Goal: Navigation & Orientation: Find specific page/section

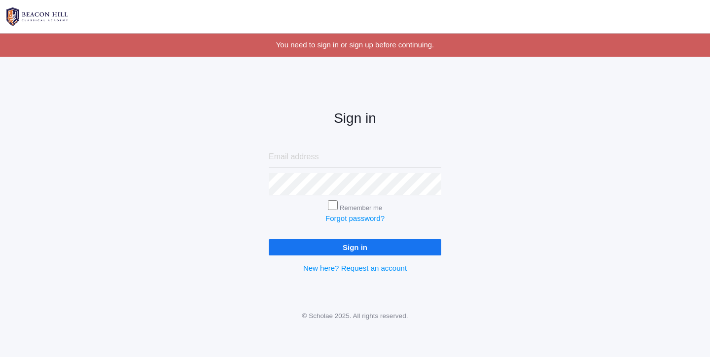
click at [495, 76] on div "Sign in Remember me Forgot password? Sign in New here? Request an account" at bounding box center [355, 184] width 710 height 230
click at [276, 151] on input "email" at bounding box center [355, 157] width 172 height 22
type input "liv@beaconhillclassical.org"
click at [355, 245] on input "Sign in" at bounding box center [355, 247] width 172 height 16
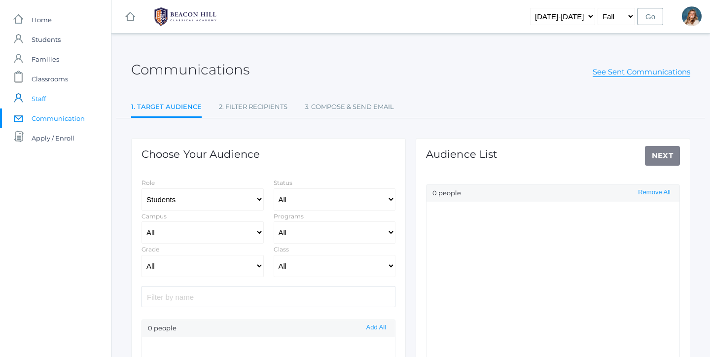
select select "Enrolled"
click at [55, 78] on span "Classrooms" at bounding box center [50, 79] width 36 height 20
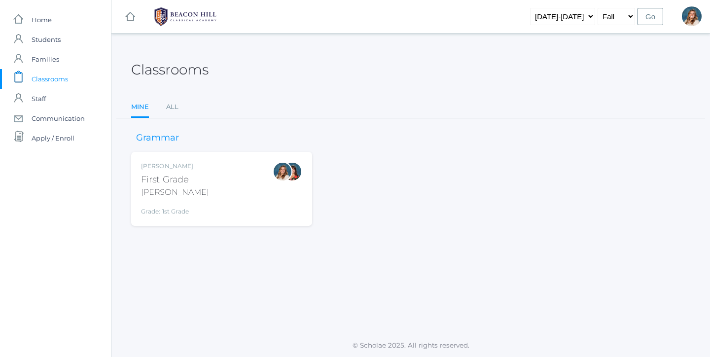
click at [245, 199] on div "Liv Barber First Grade Barber Grade: 1st Grade 01LA" at bounding box center [221, 189] width 161 height 54
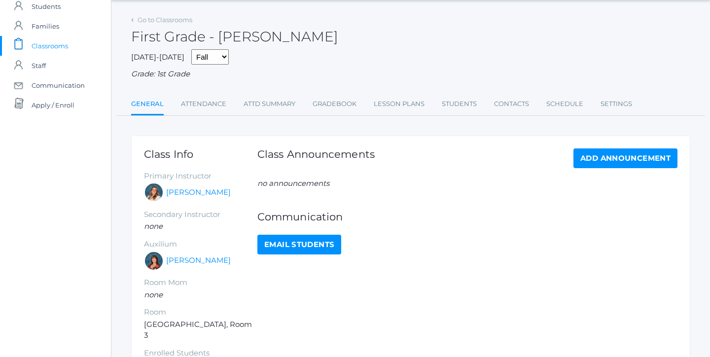
scroll to position [35, 0]
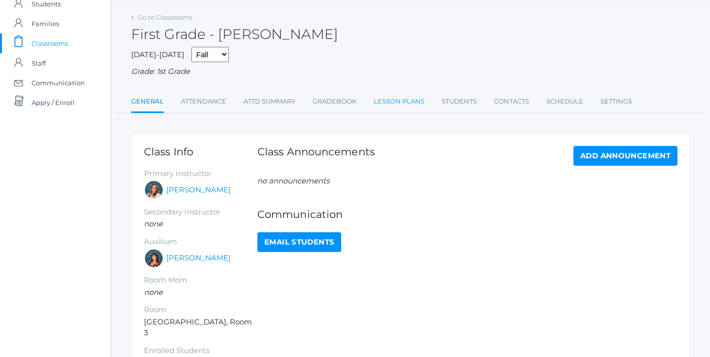
click at [412, 94] on link "Lesson Plans" at bounding box center [398, 102] width 51 height 20
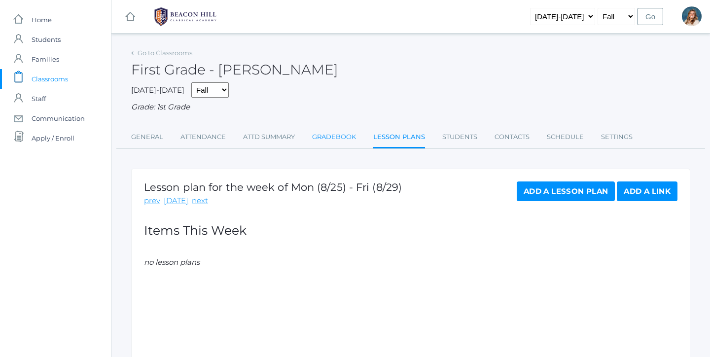
click at [347, 135] on link "Gradebook" at bounding box center [334, 137] width 44 height 20
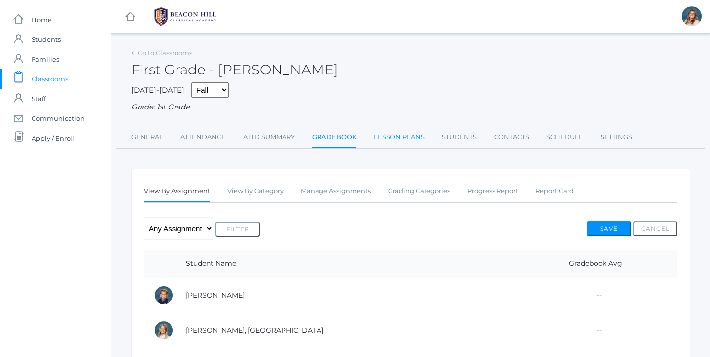
click at [408, 128] on link "Lesson Plans" at bounding box center [398, 137] width 51 height 20
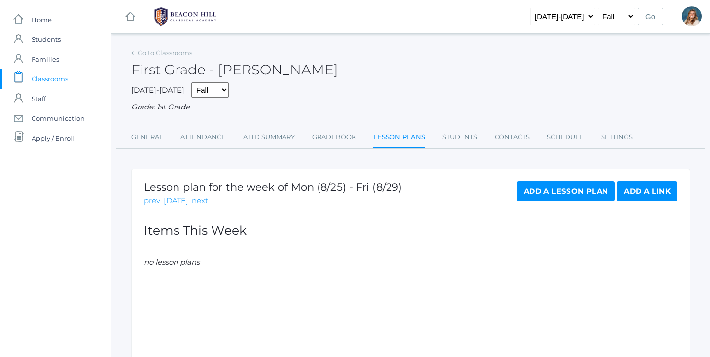
click at [48, 82] on span "Classrooms" at bounding box center [50, 79] width 36 height 20
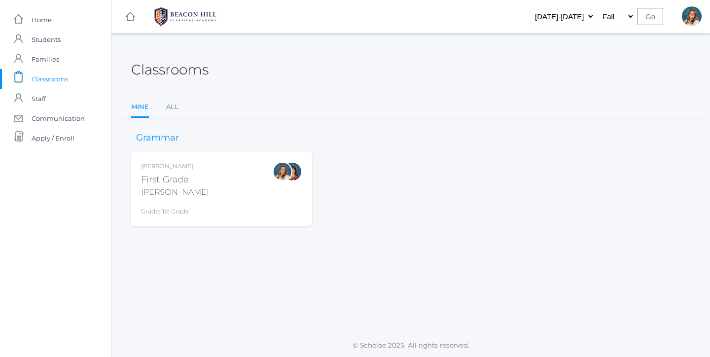
click at [223, 180] on div "Liv Barber First Grade Barber Grade: 1st Grade 01LA" at bounding box center [221, 189] width 161 height 54
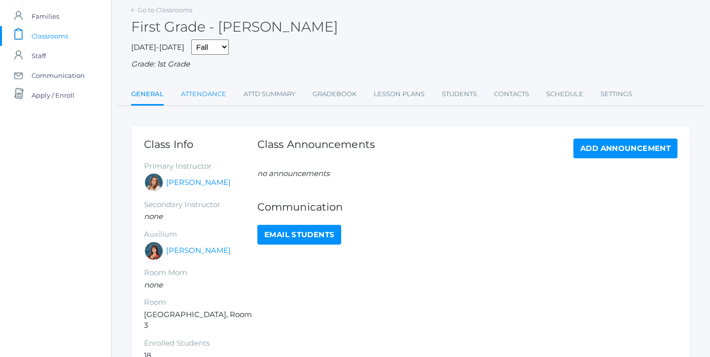
scroll to position [45, 0]
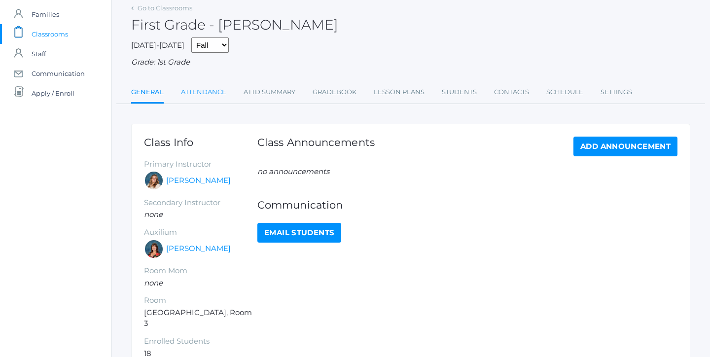
click at [209, 82] on link "Attendance" at bounding box center [203, 92] width 45 height 20
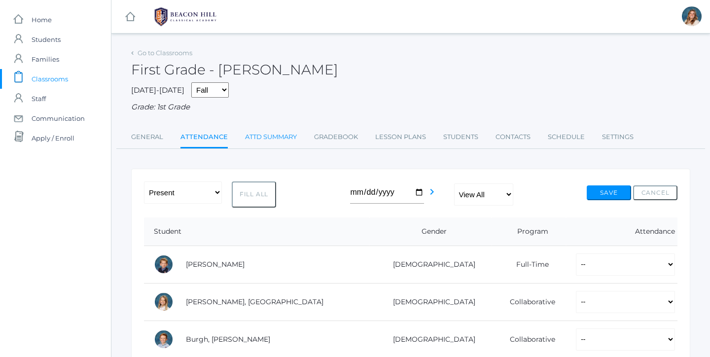
click at [272, 132] on link "Attd Summary" at bounding box center [271, 137] width 52 height 20
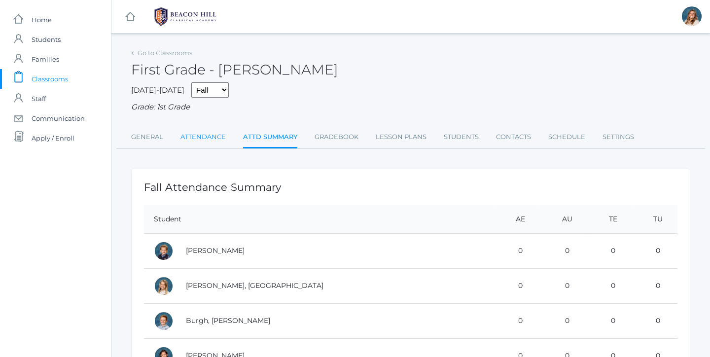
click at [222, 130] on link "Attendance" at bounding box center [202, 137] width 45 height 20
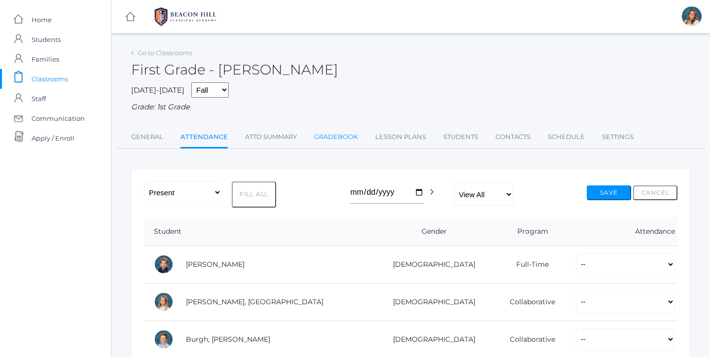
click at [347, 133] on link "Gradebook" at bounding box center [336, 137] width 44 height 20
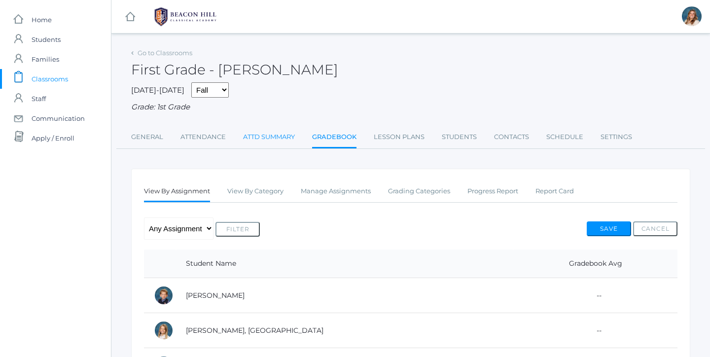
scroll to position [0, 0]
click at [275, 138] on link "Attd Summary" at bounding box center [269, 137] width 52 height 20
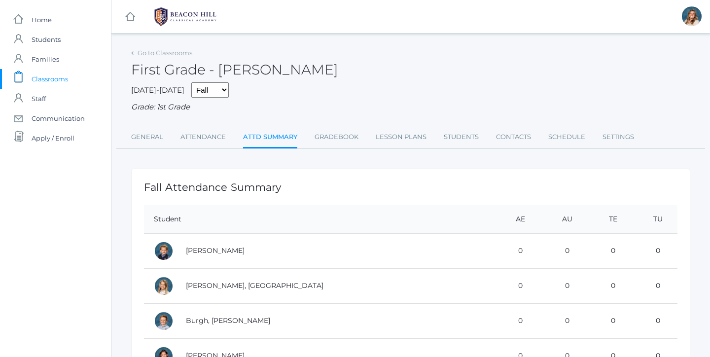
click at [612, 4] on div "icons/ui/navigation/hamburger Created with Sketch. icons/ui/navigation/home Cre…" at bounding box center [410, 16] width 598 height 33
